Goal: Transaction & Acquisition: Purchase product/service

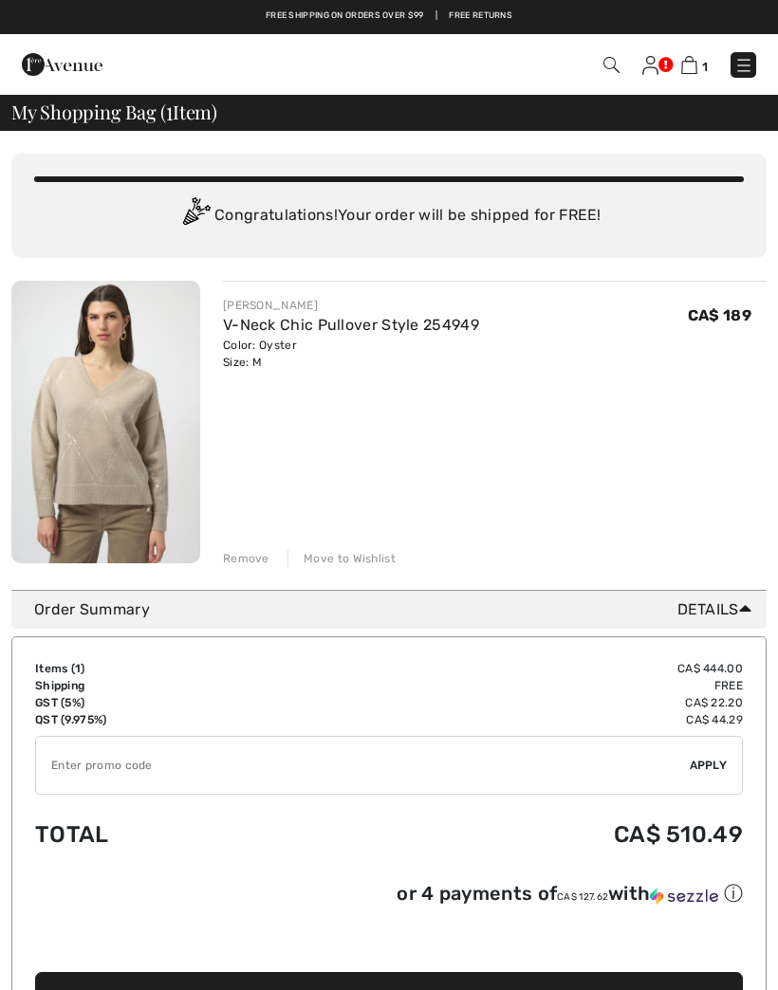
click at [252, 564] on div "Remove" at bounding box center [246, 558] width 46 height 17
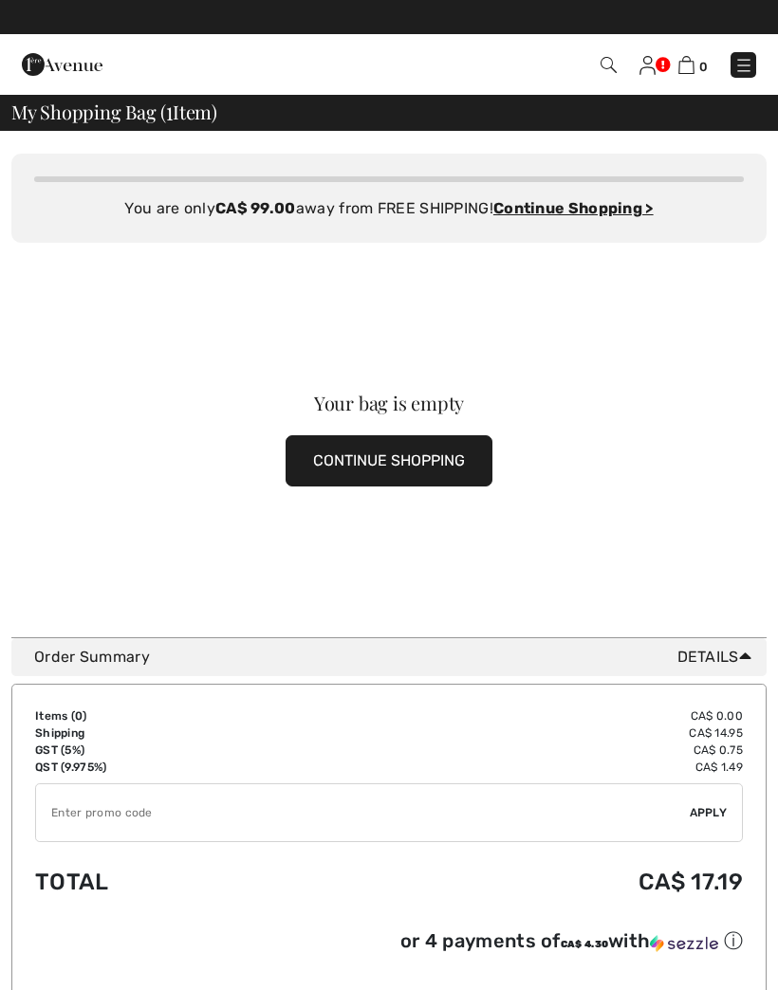
click at [734, 67] on img at bounding box center [743, 65] width 19 height 19
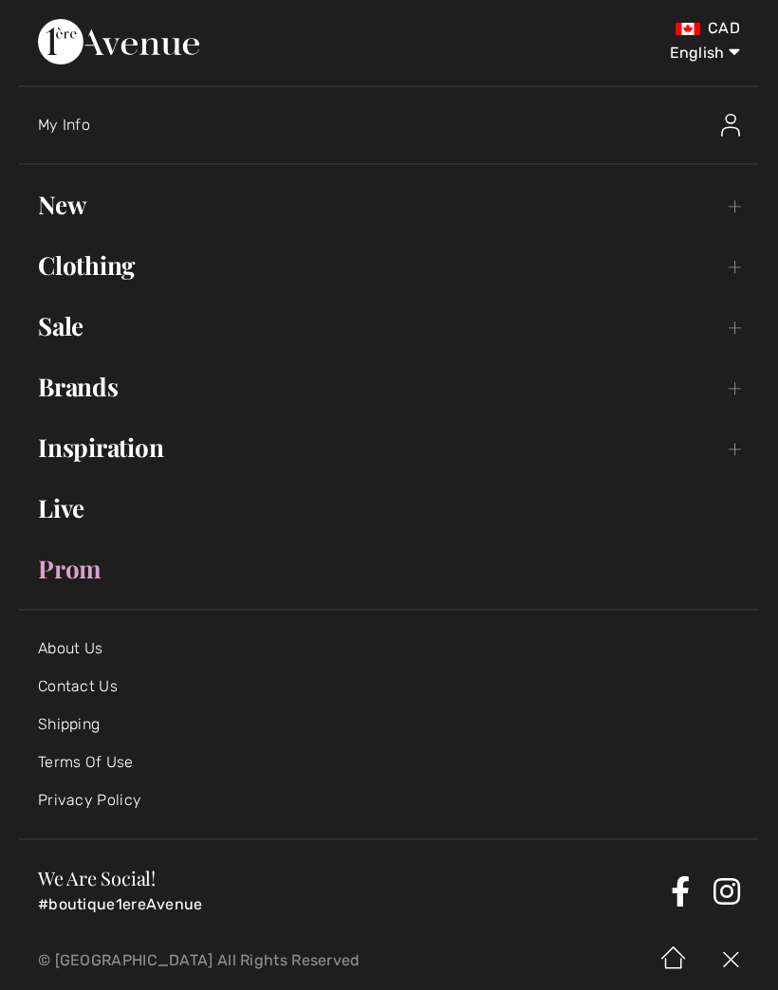
click at [739, 46] on select "English Français" at bounding box center [690, 49] width 99 height 57
select select "https://www.1ereavenue.com/fr/cart/"
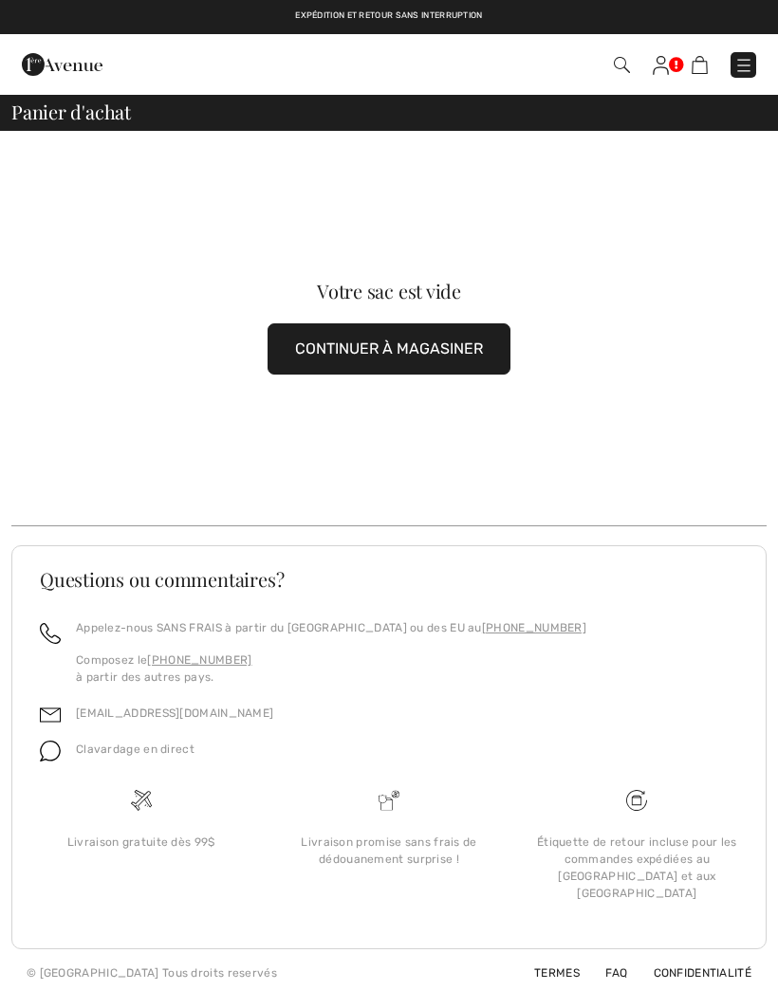
click at [734, 75] on img at bounding box center [743, 65] width 19 height 19
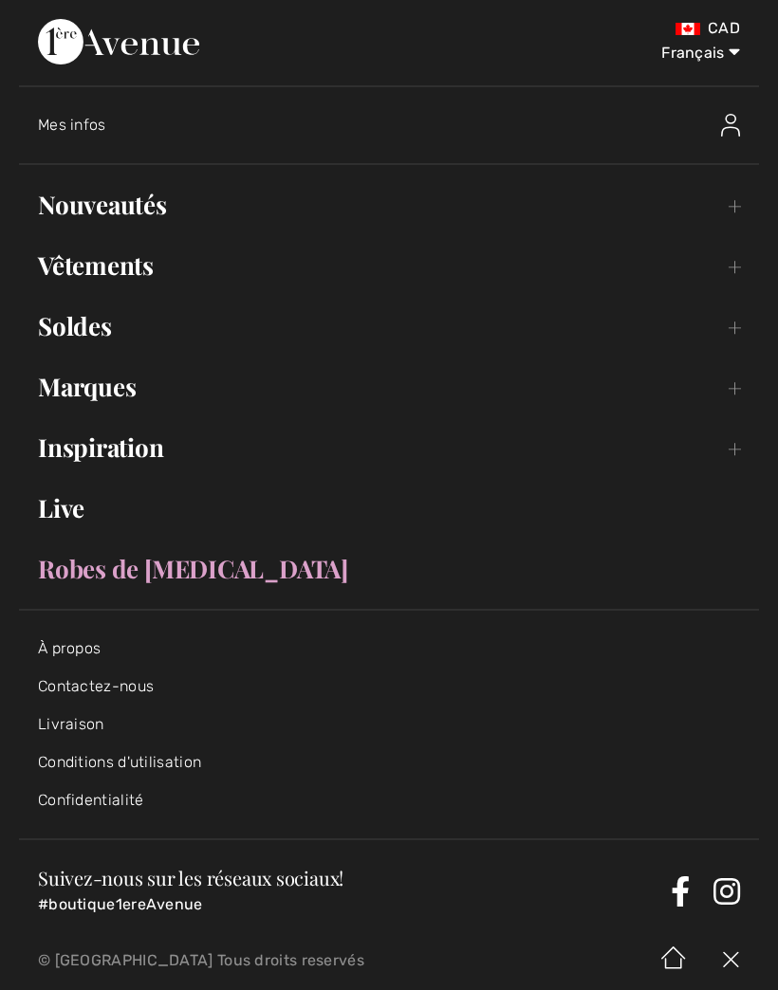
click at [734, 207] on link "Nouveautés Toggle submenu" at bounding box center [389, 205] width 740 height 42
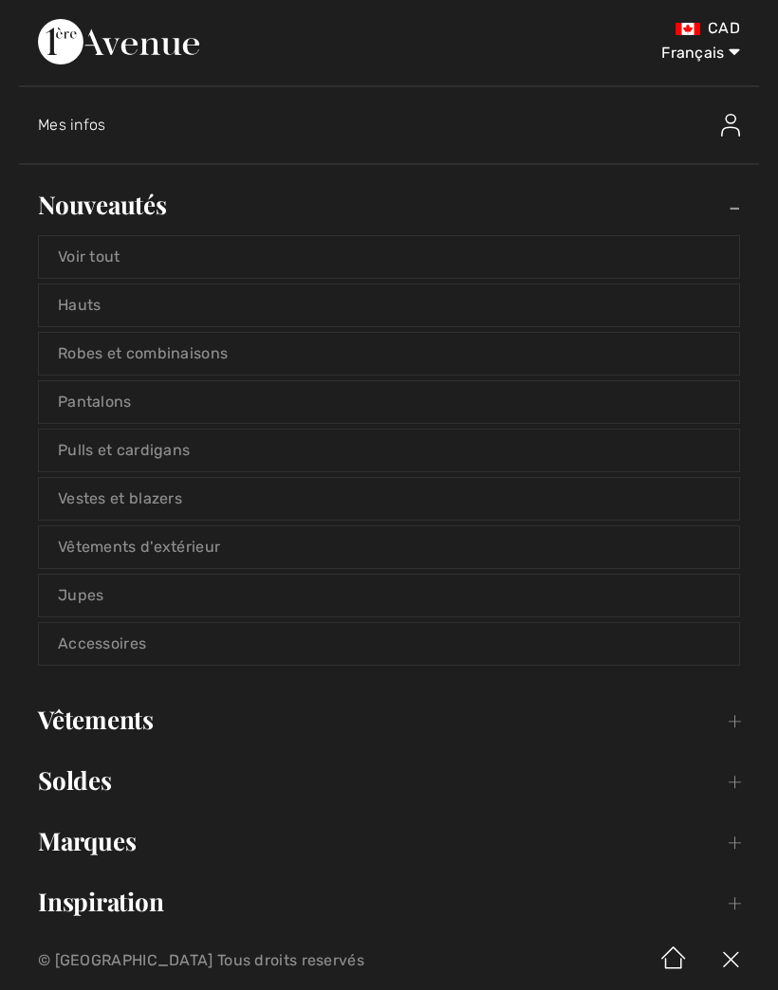
click at [728, 213] on link "Nouveautés Toggle submenu" at bounding box center [389, 205] width 740 height 42
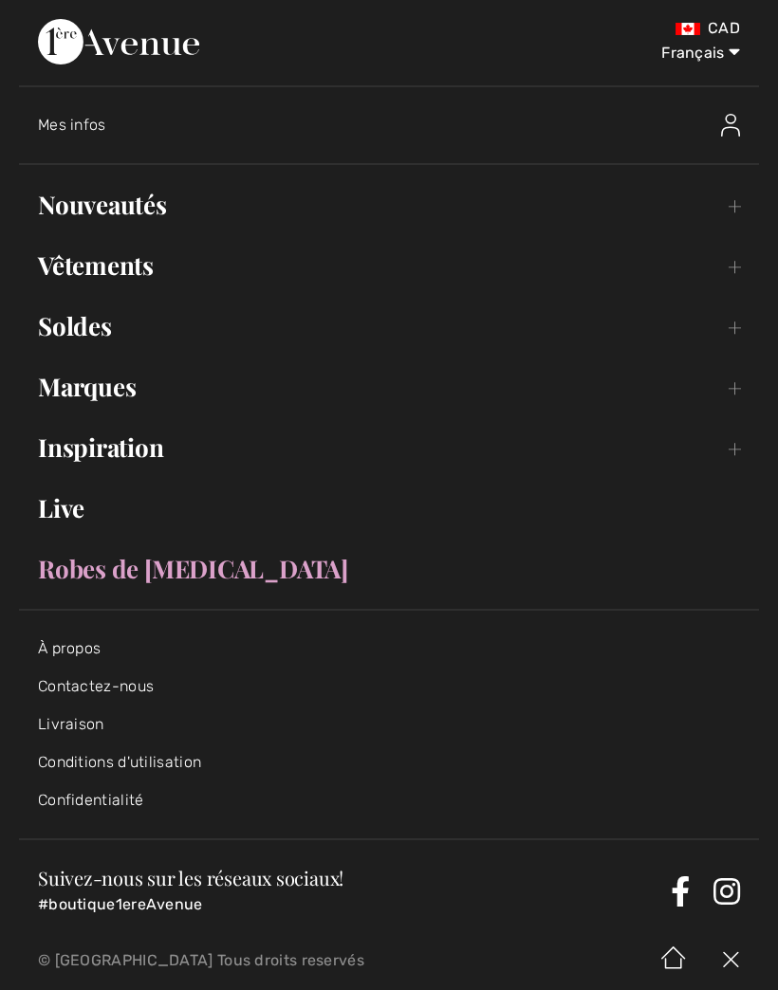
click at [730, 393] on link "Marques Open submenu" at bounding box center [389, 387] width 740 height 42
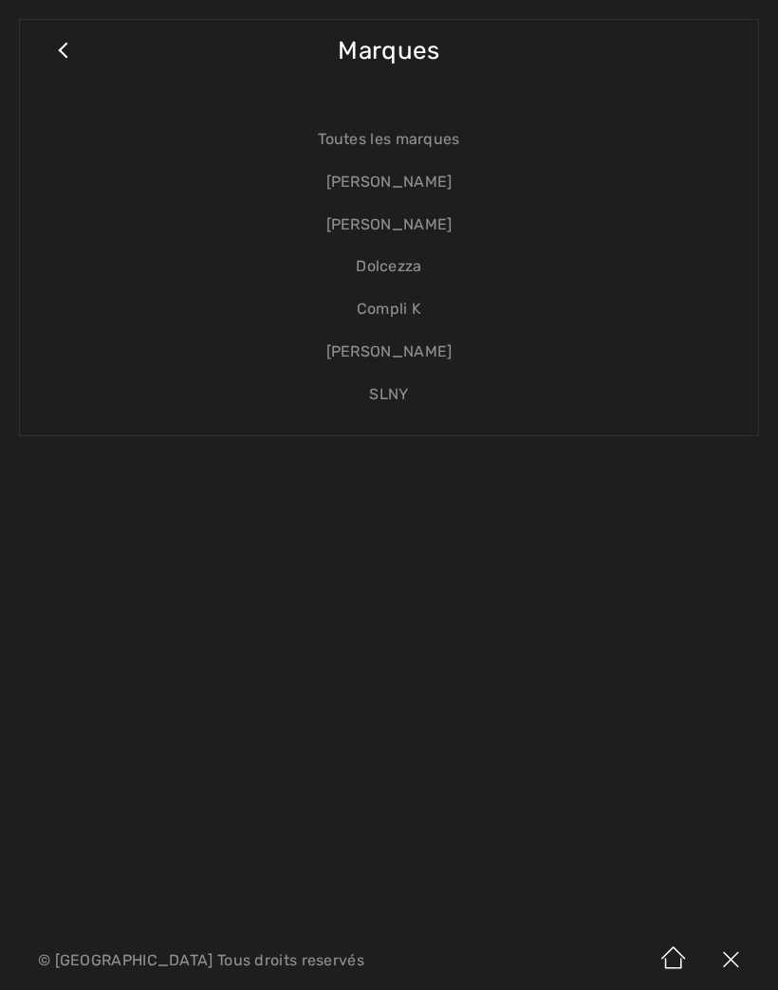
click at [432, 197] on link "[PERSON_NAME]" at bounding box center [389, 182] width 700 height 43
click at [432, 191] on link "[PERSON_NAME]" at bounding box center [389, 182] width 700 height 43
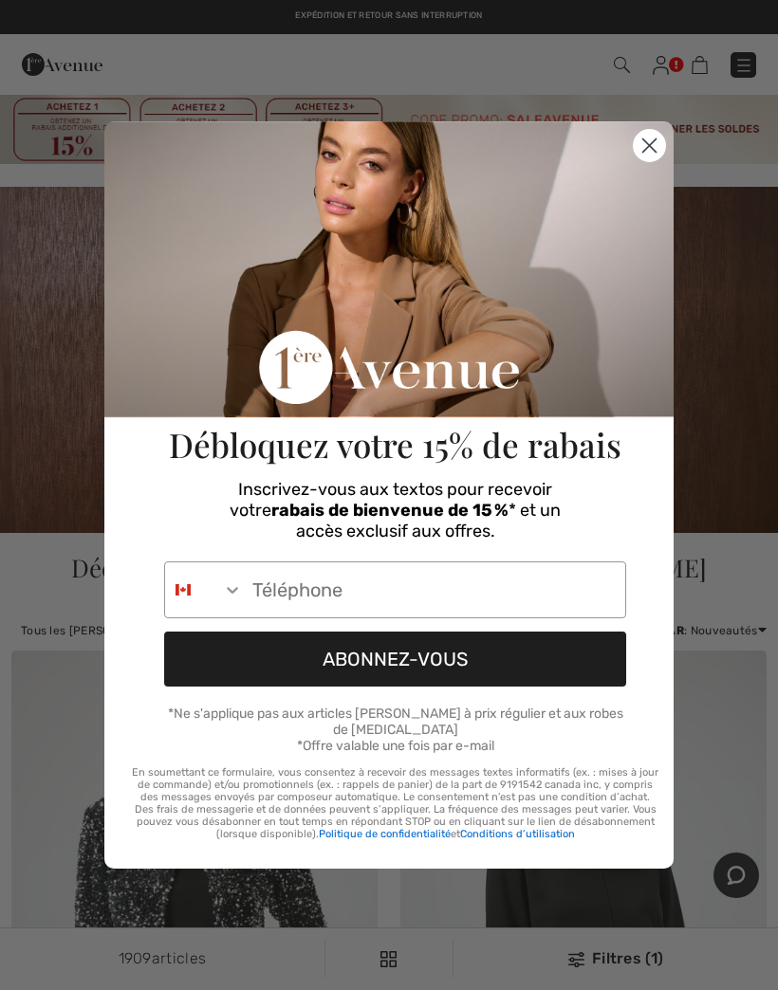
click at [657, 153] on circle "Close dialog" at bounding box center [649, 145] width 31 height 31
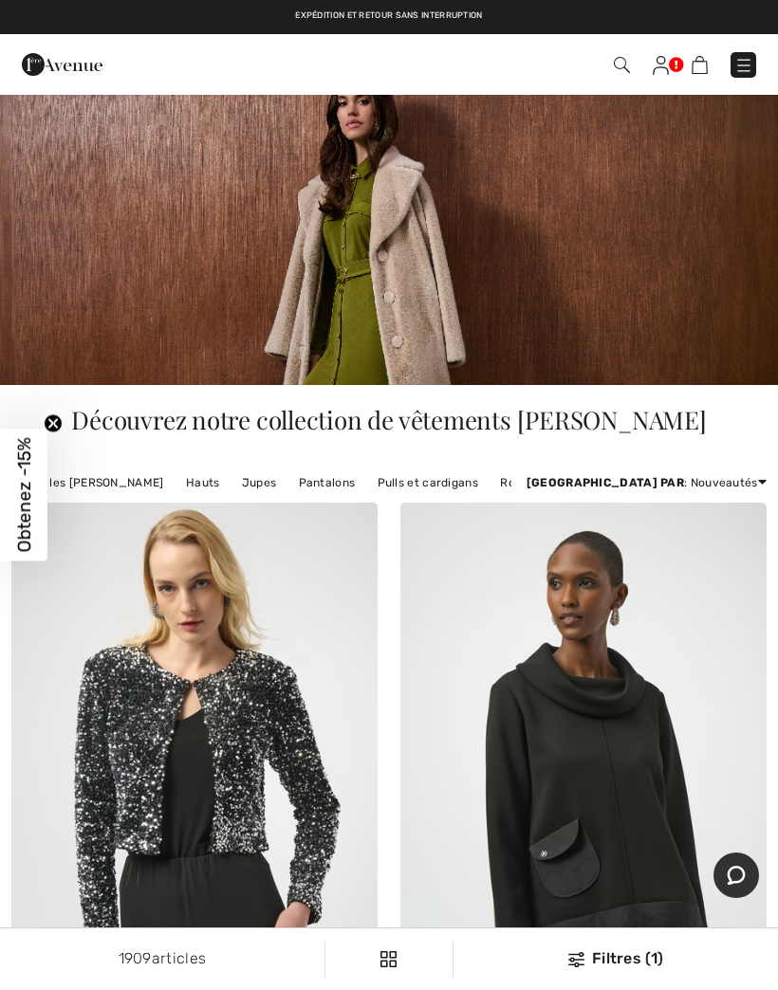
scroll to position [147, 0]
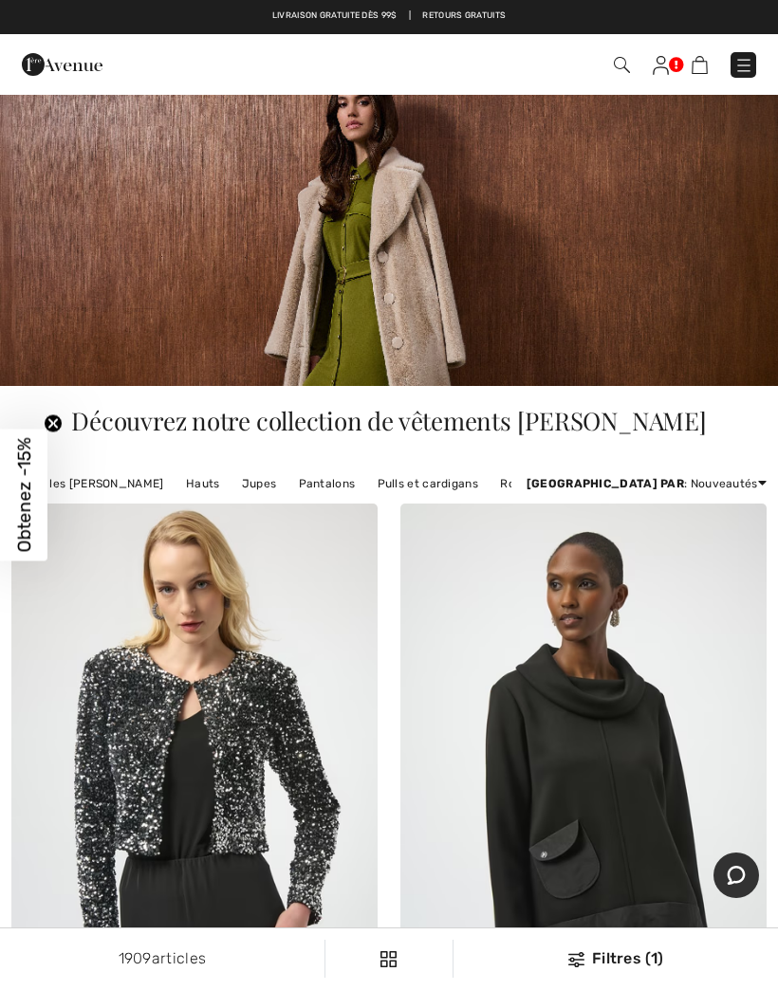
click at [309, 495] on link "Pantalons" at bounding box center [327, 483] width 76 height 25
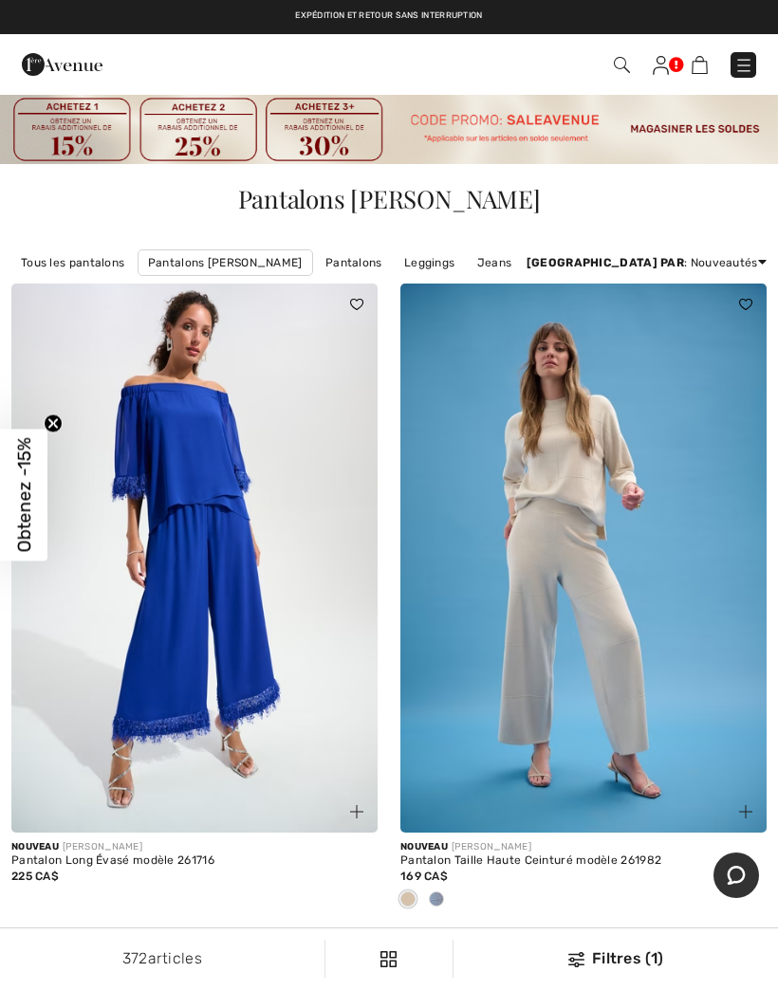
click at [484, 263] on link "Jeans" at bounding box center [495, 262] width 54 height 25
click at [478, 270] on link "Jeans" at bounding box center [495, 262] width 54 height 25
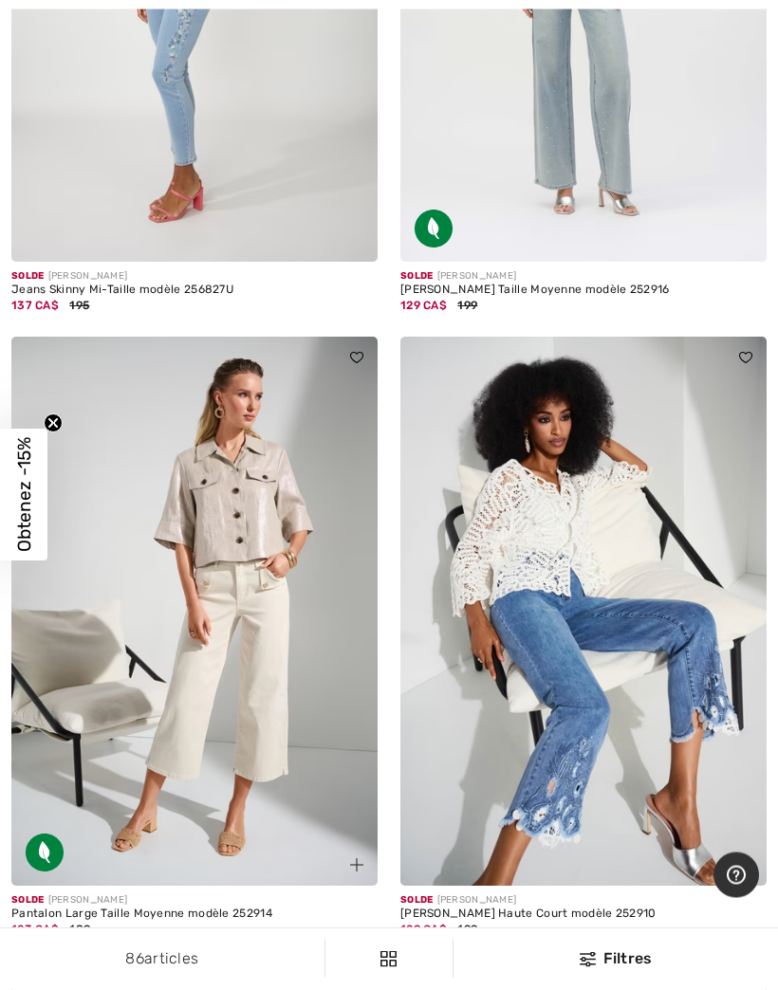
scroll to position [14877, 0]
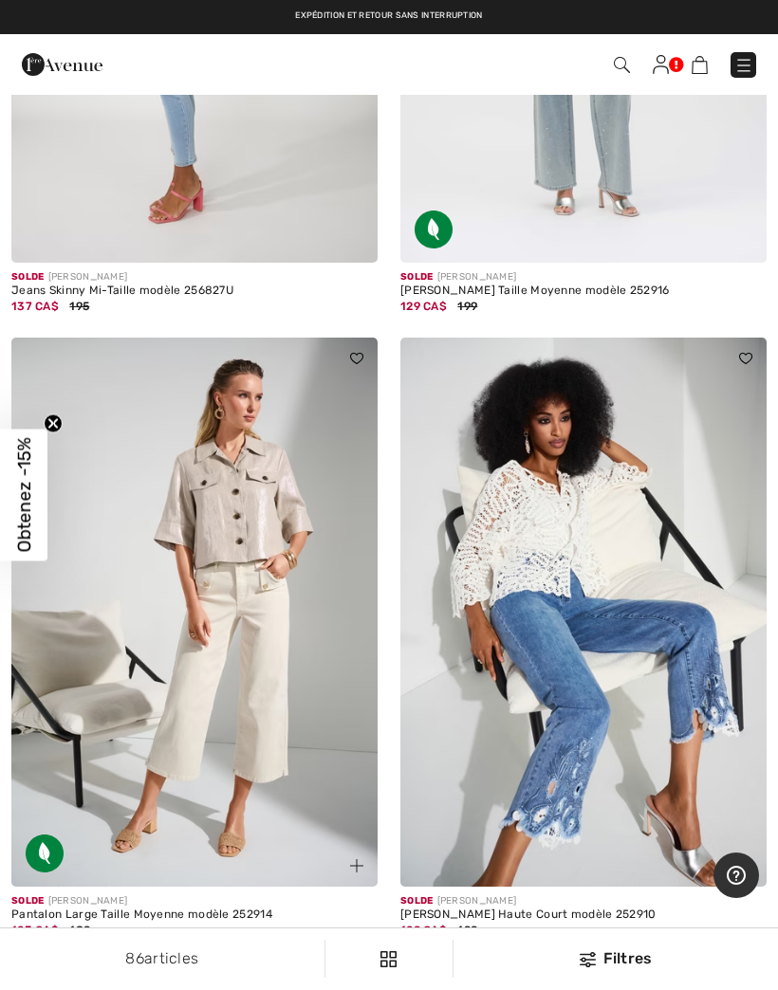
click at [747, 859] on img at bounding box center [745, 865] width 13 height 13
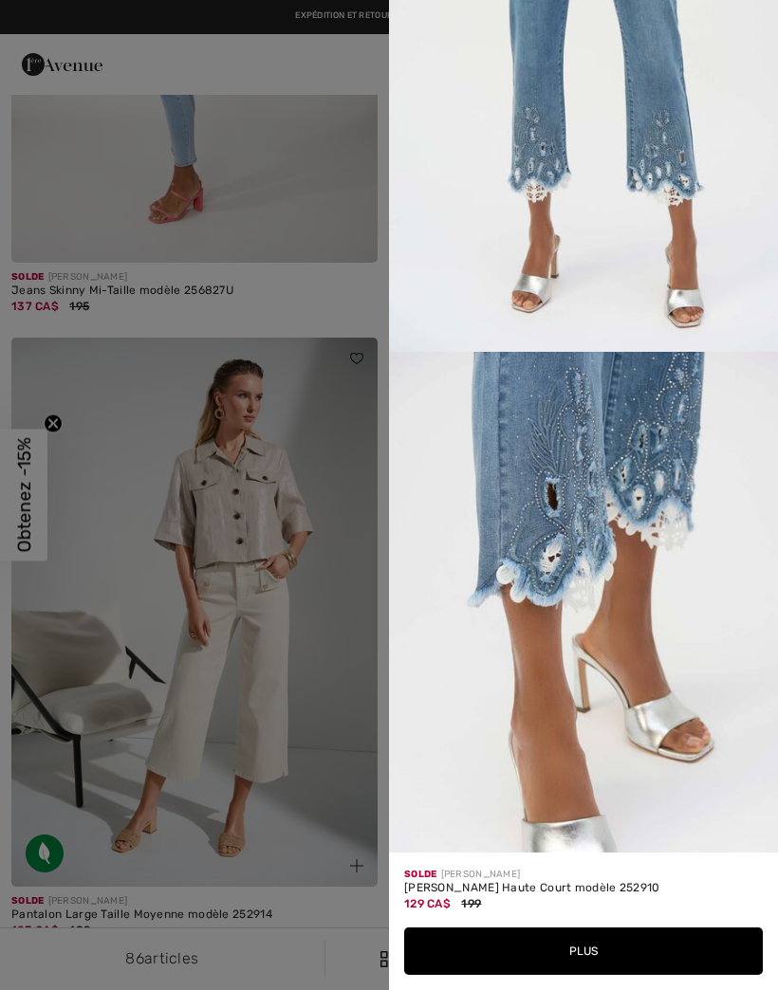
scroll to position [1394, 0]
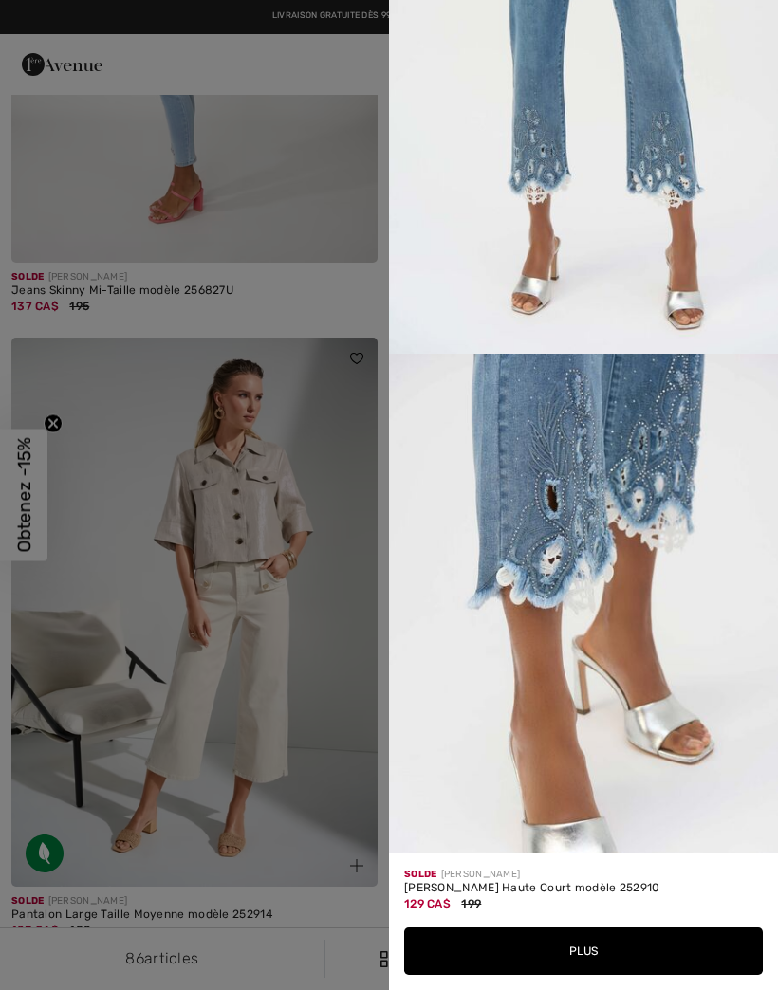
click at [318, 559] on div at bounding box center [389, 495] width 778 height 990
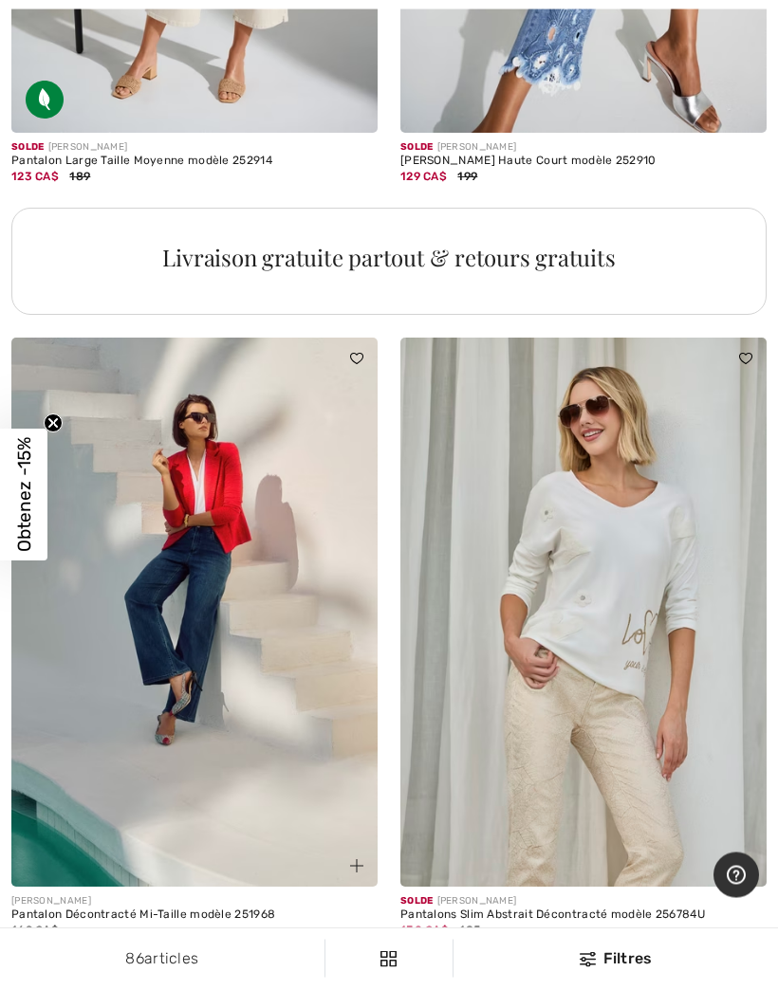
scroll to position [15631, 0]
click at [261, 663] on img at bounding box center [194, 612] width 366 height 549
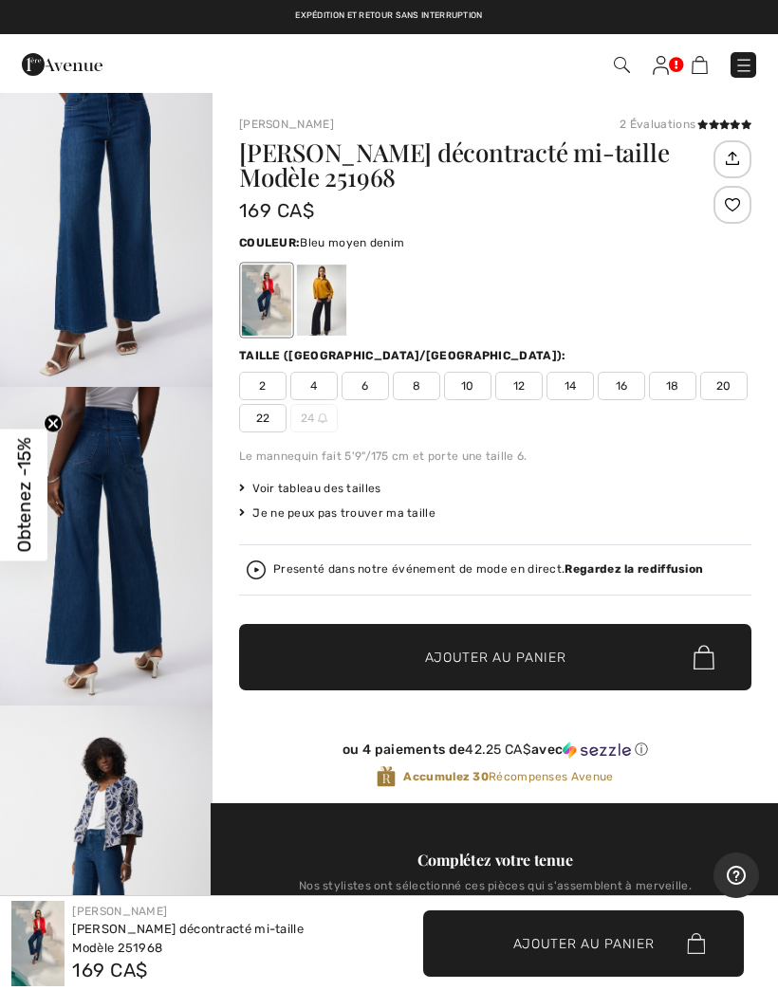
scroll to position [367, 0]
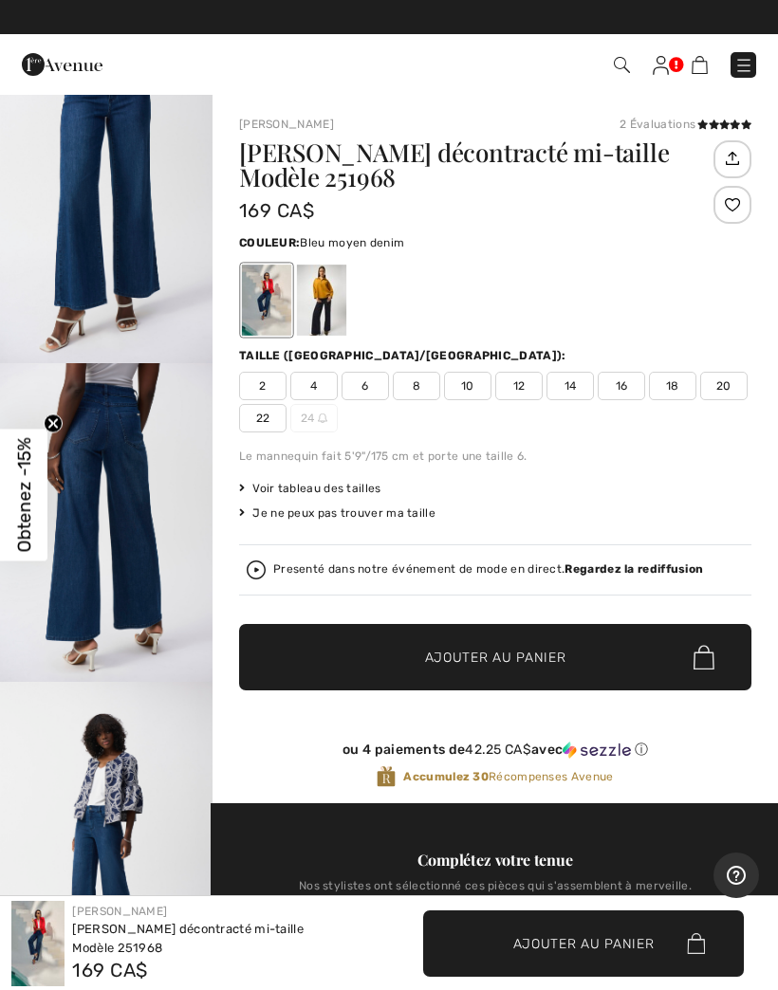
click at [321, 300] on div at bounding box center [321, 300] width 49 height 71
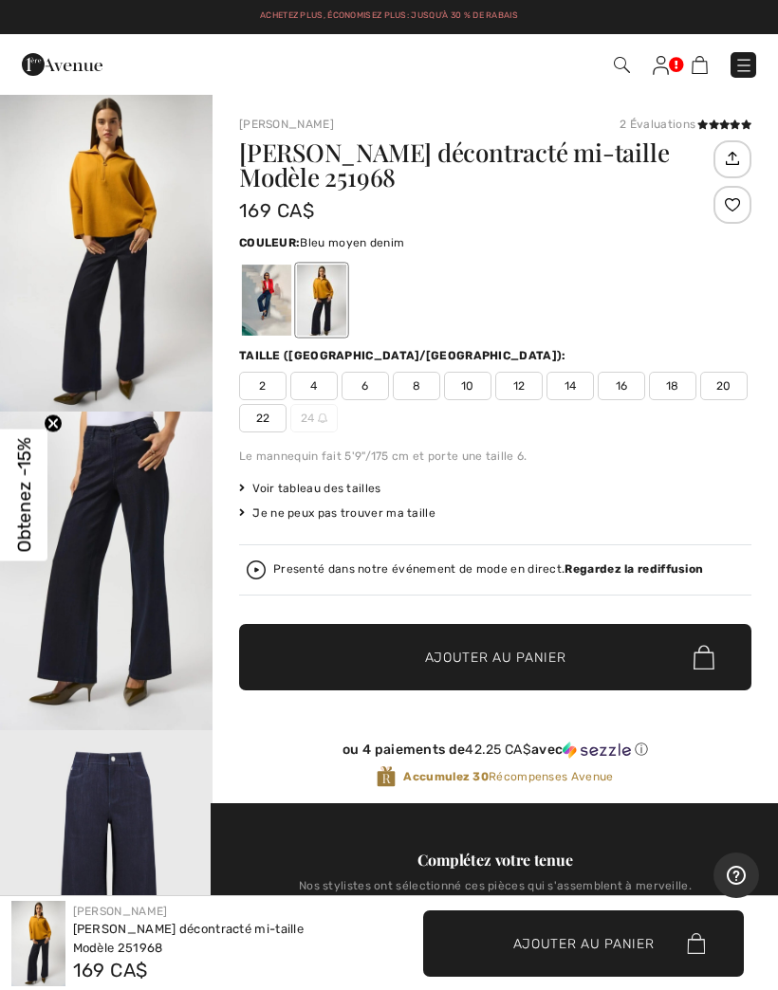
click at [253, 328] on div at bounding box center [266, 300] width 49 height 71
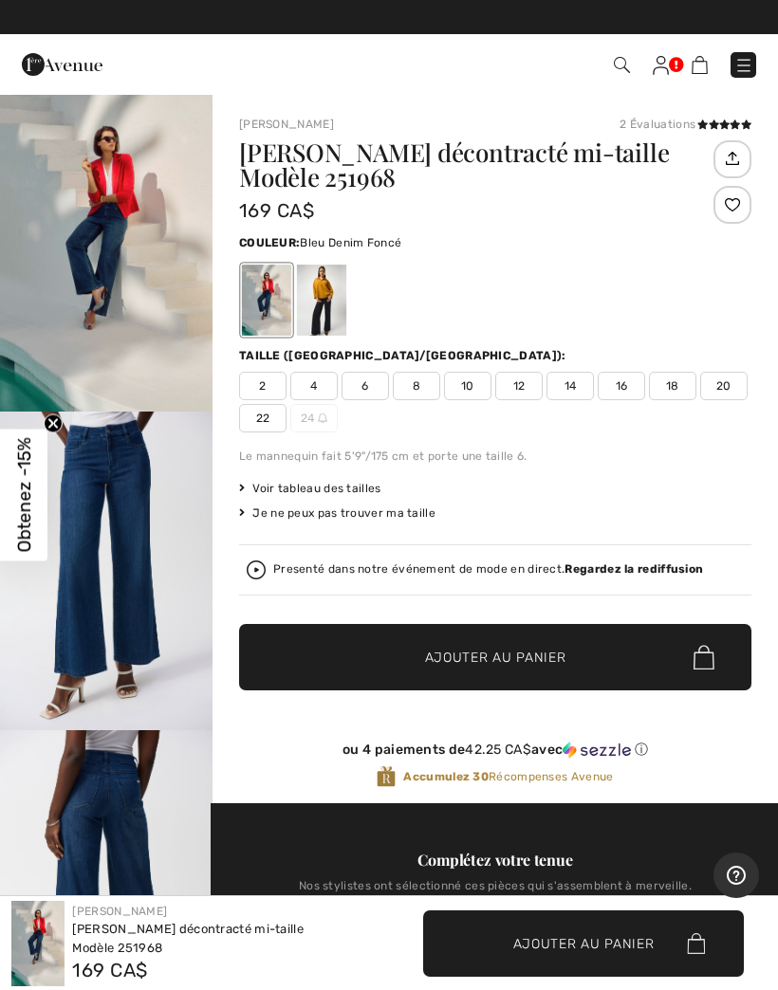
click at [319, 293] on div at bounding box center [321, 300] width 49 height 71
